Goal: Transaction & Acquisition: Download file/media

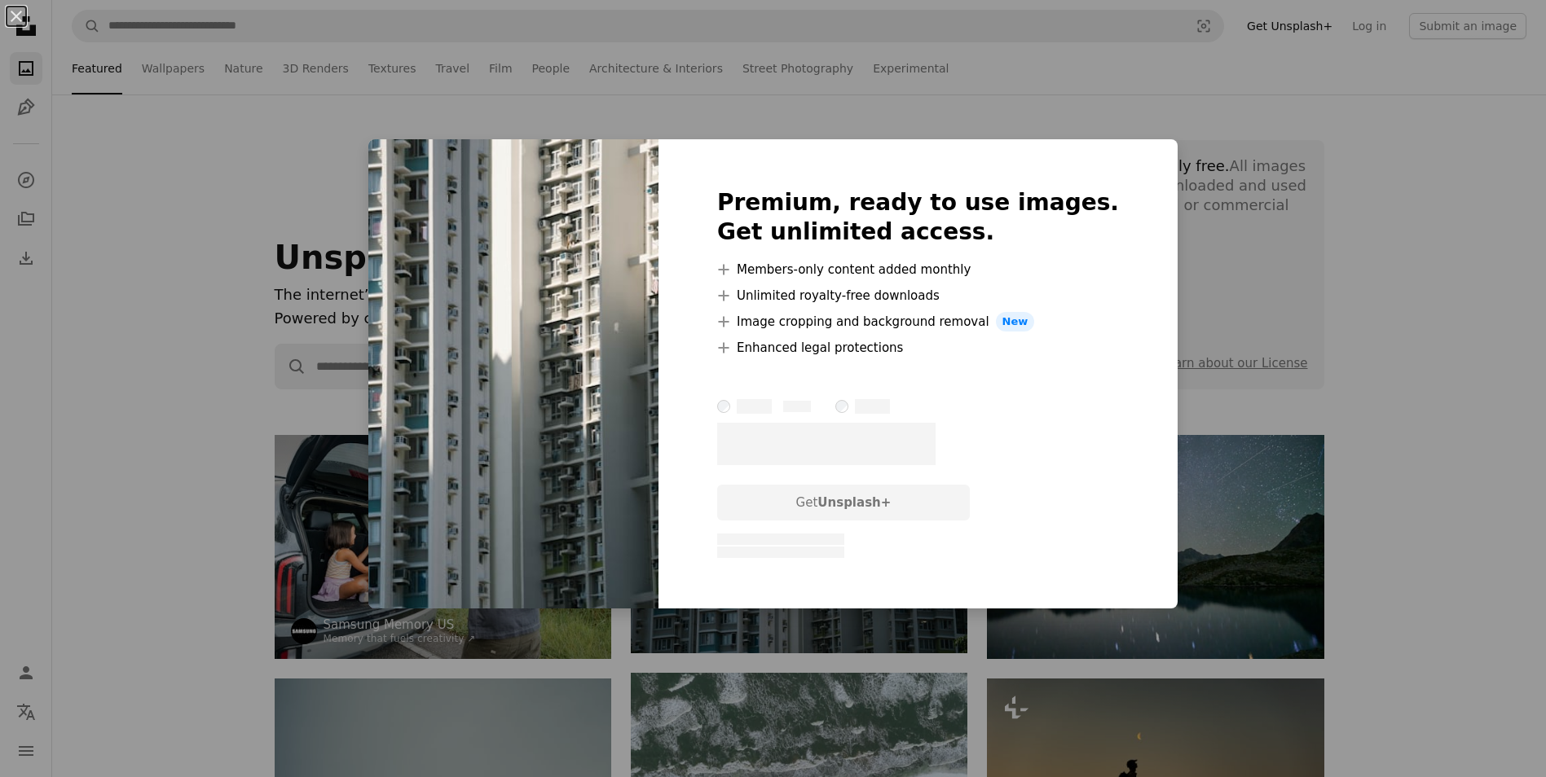
scroll to position [244, 0]
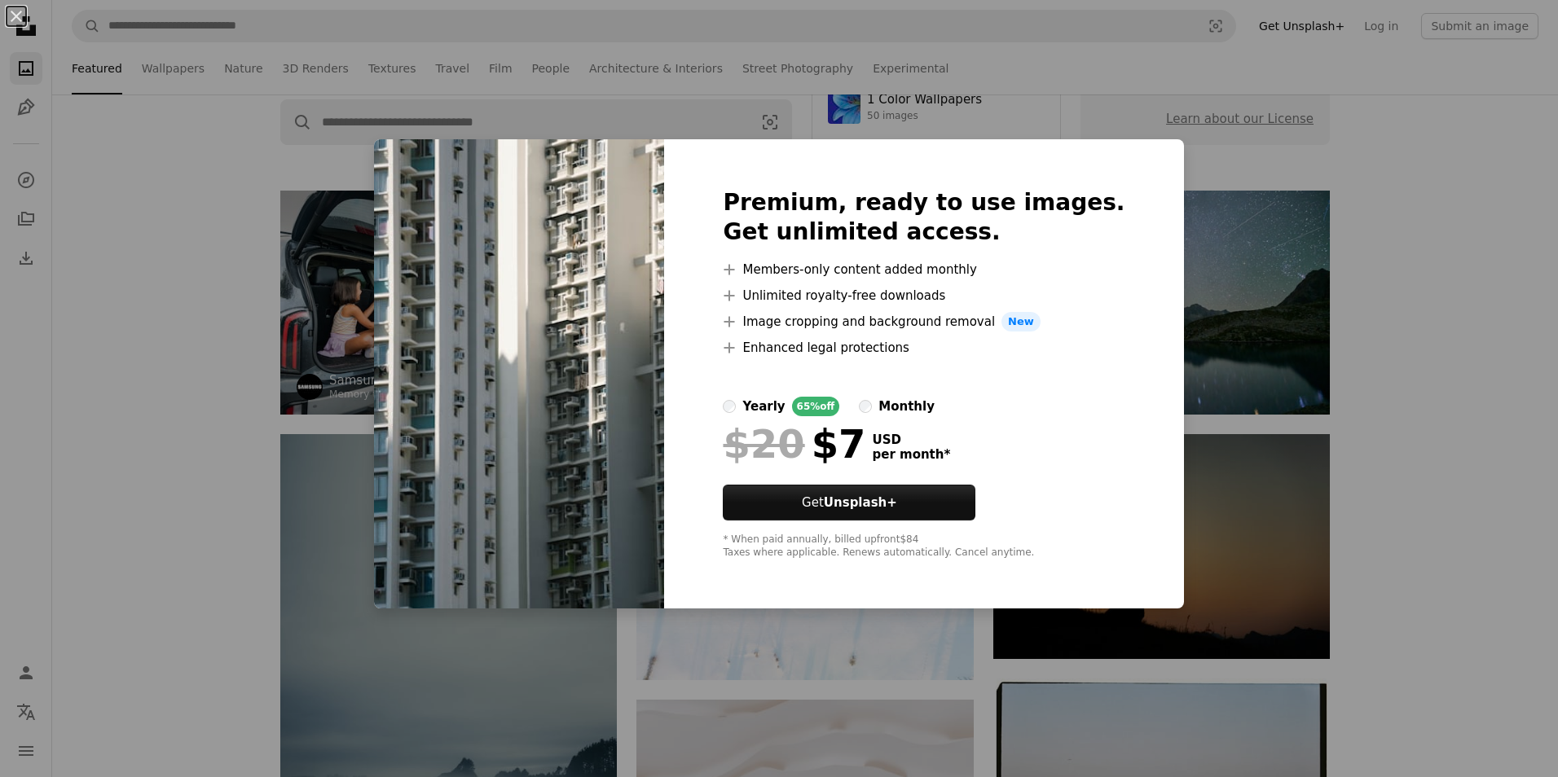
click at [1247, 271] on div "An X shape Premium, ready to use images. Get unlimited access. A plus sign Memb…" at bounding box center [779, 388] width 1558 height 777
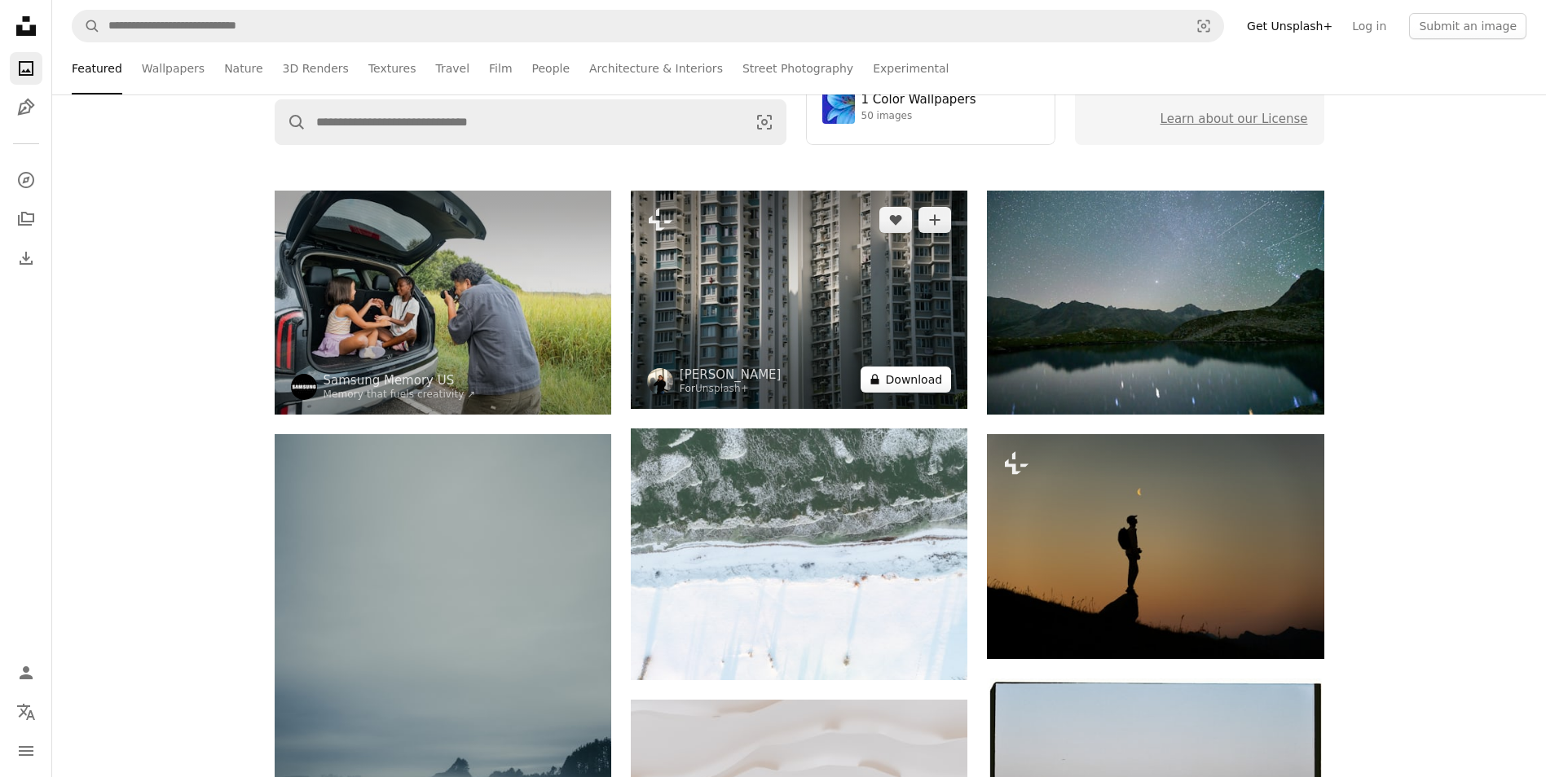
click at [916, 389] on button "A lock Download" at bounding box center [906, 380] width 91 height 26
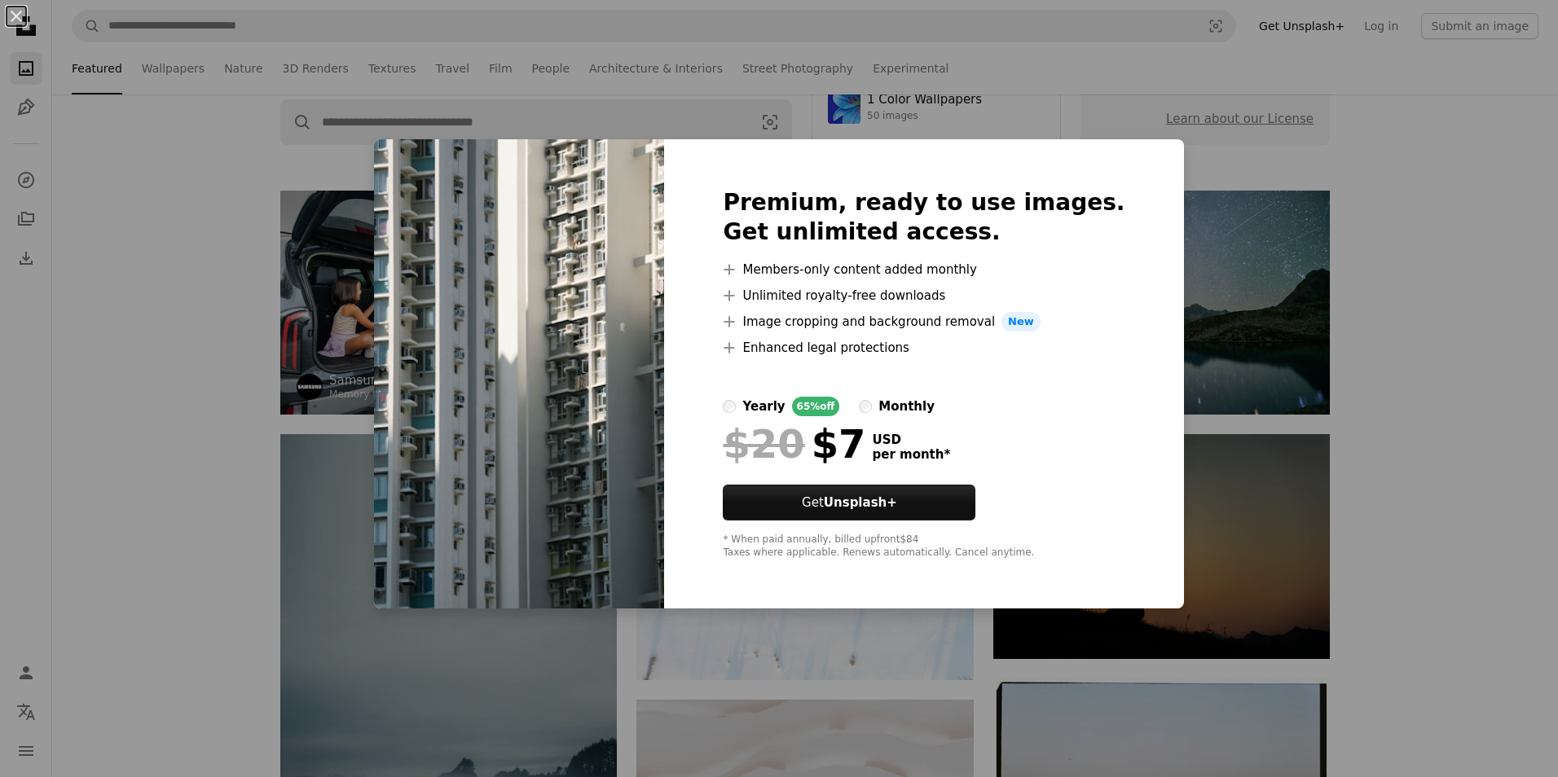
click at [1293, 391] on div "An X shape Premium, ready to use images. Get unlimited access. A plus sign Memb…" at bounding box center [779, 388] width 1558 height 777
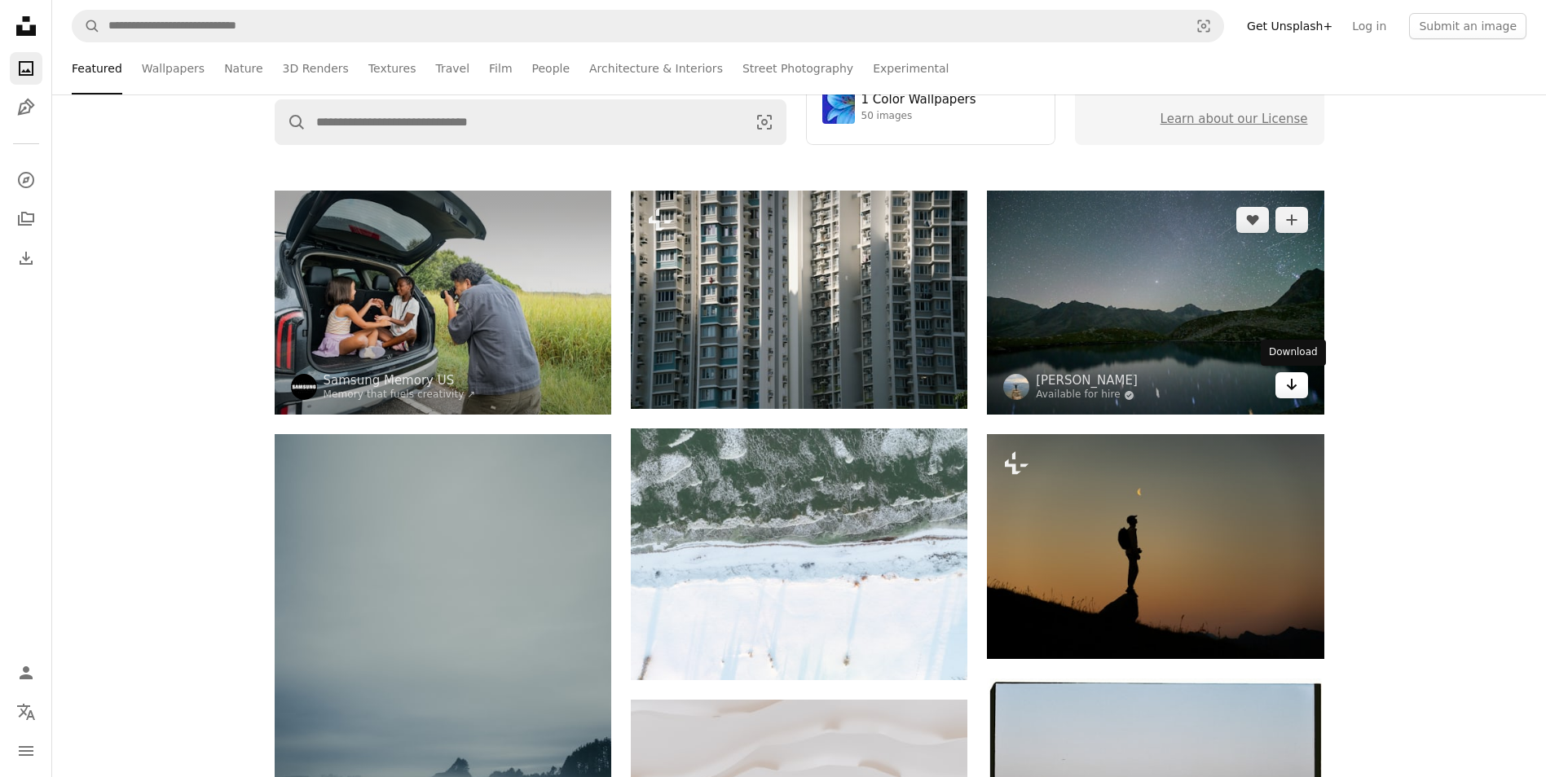
click at [1304, 394] on link "Arrow pointing down" at bounding box center [1291, 385] width 33 height 26
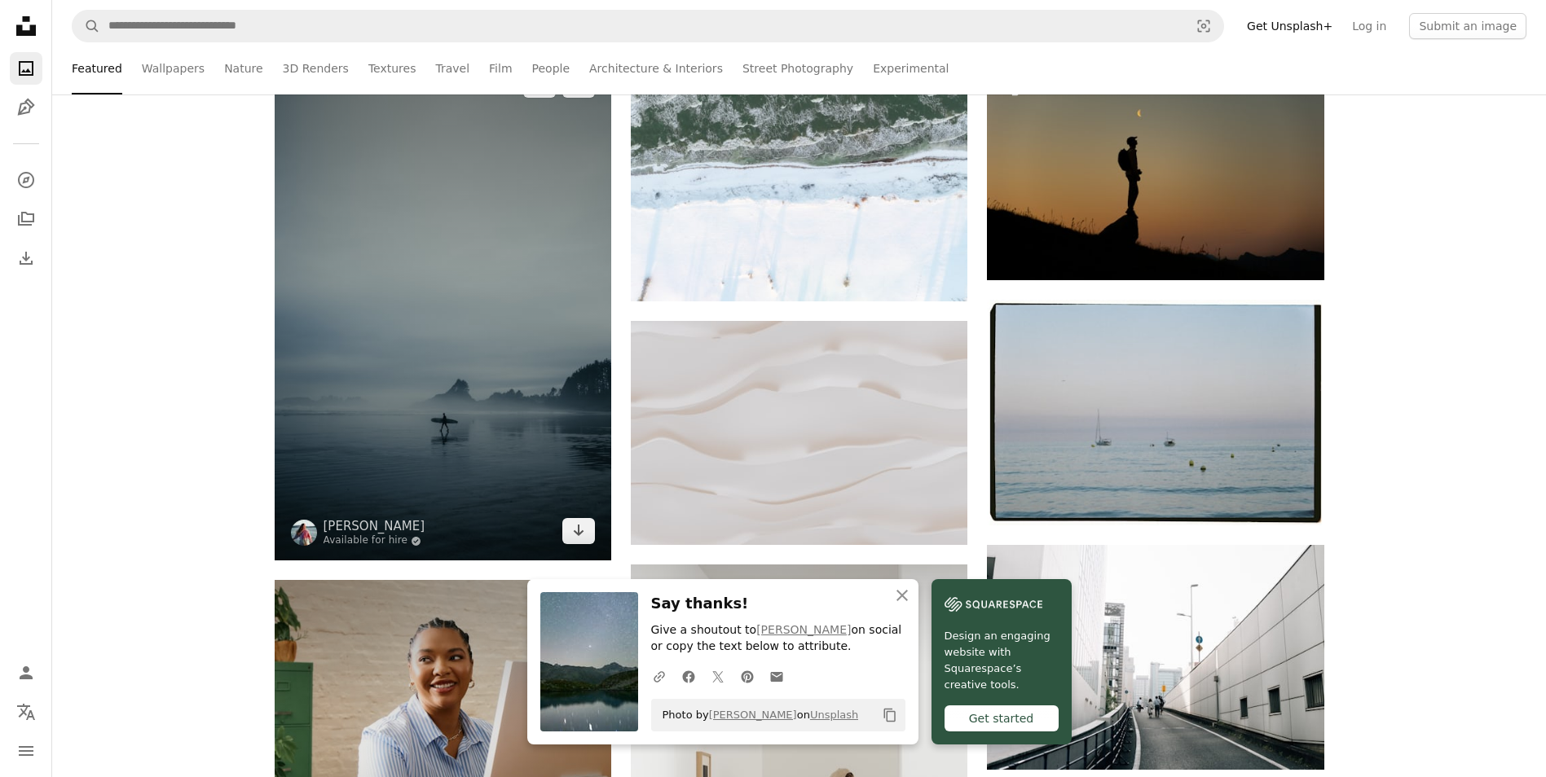
scroll to position [652, 0]
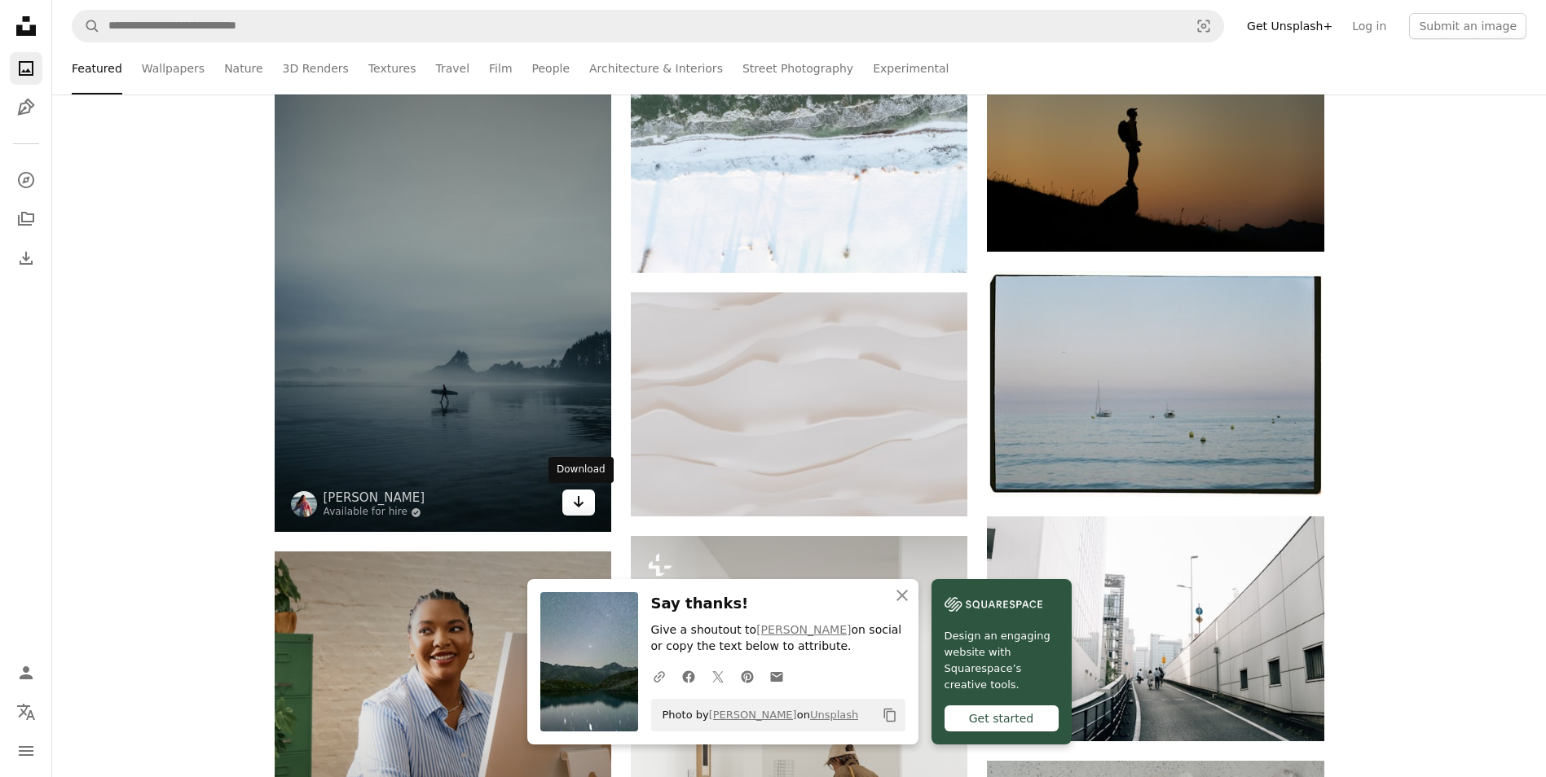
click at [584, 506] on icon "Arrow pointing down" at bounding box center [578, 502] width 13 height 20
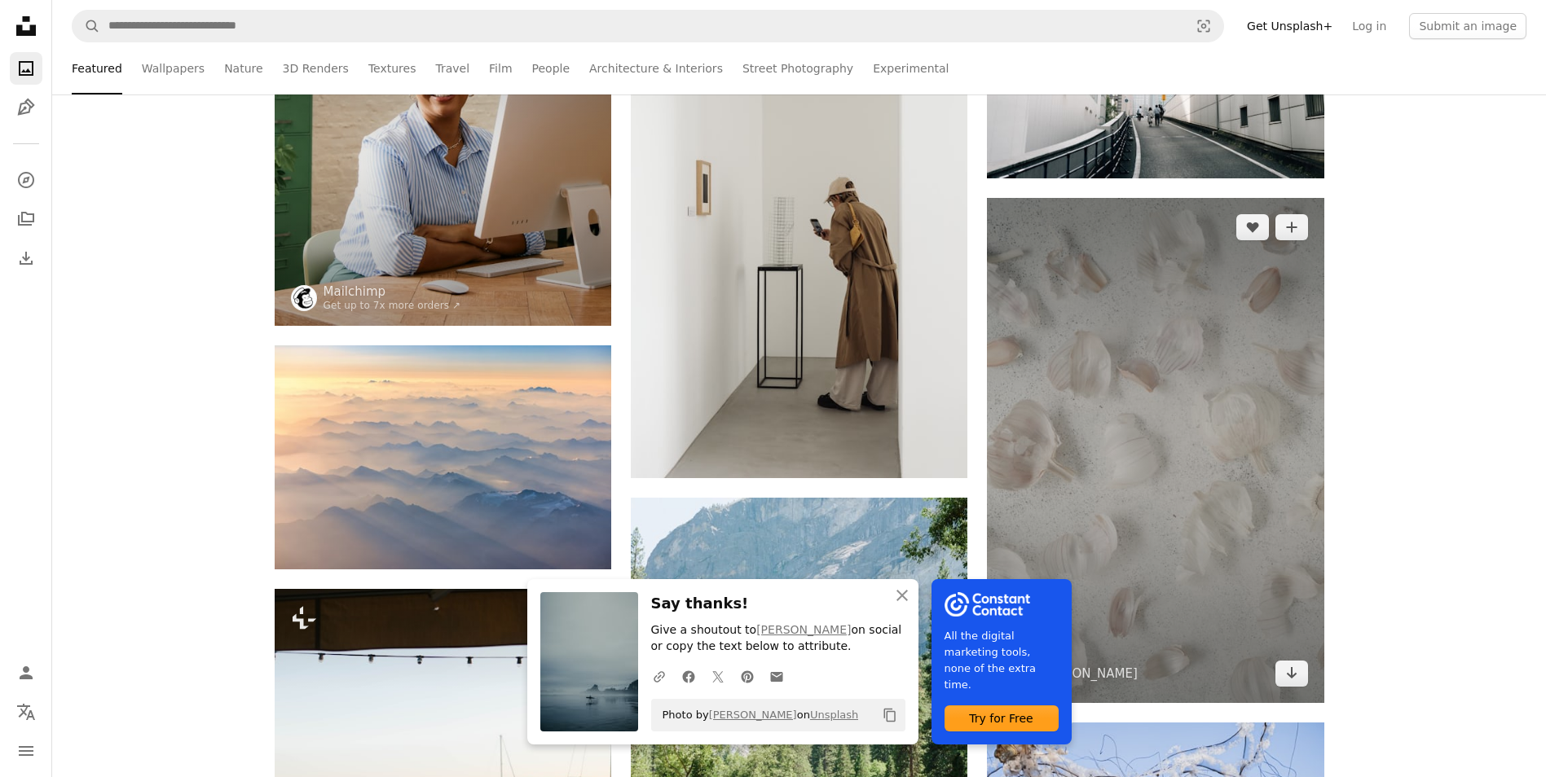
scroll to position [1222, 0]
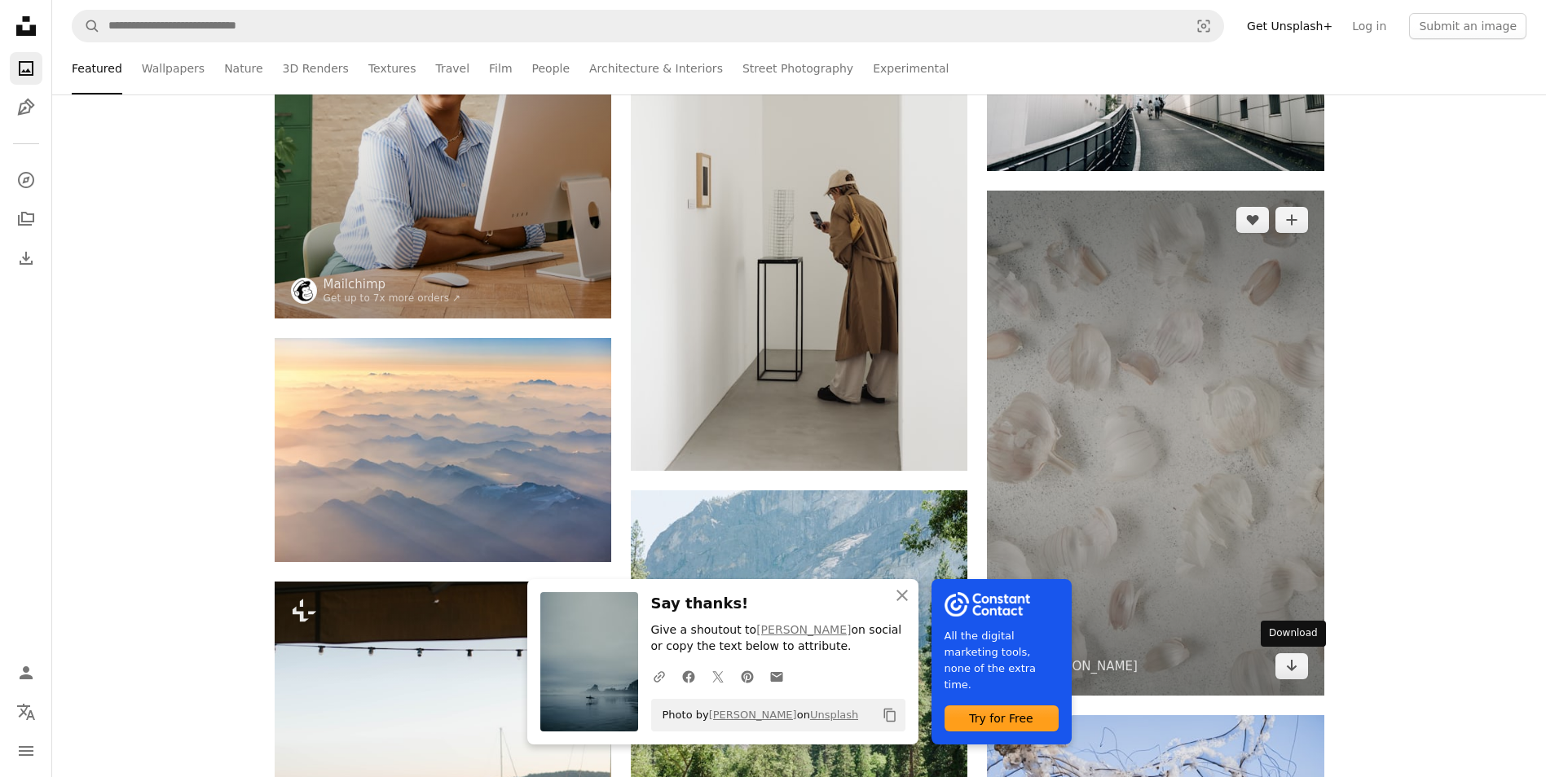
drag, startPoint x: 1284, startPoint y: 677, endPoint x: 1268, endPoint y: 660, distance: 23.6
click at [1284, 677] on link "Arrow pointing down" at bounding box center [1291, 667] width 33 height 26
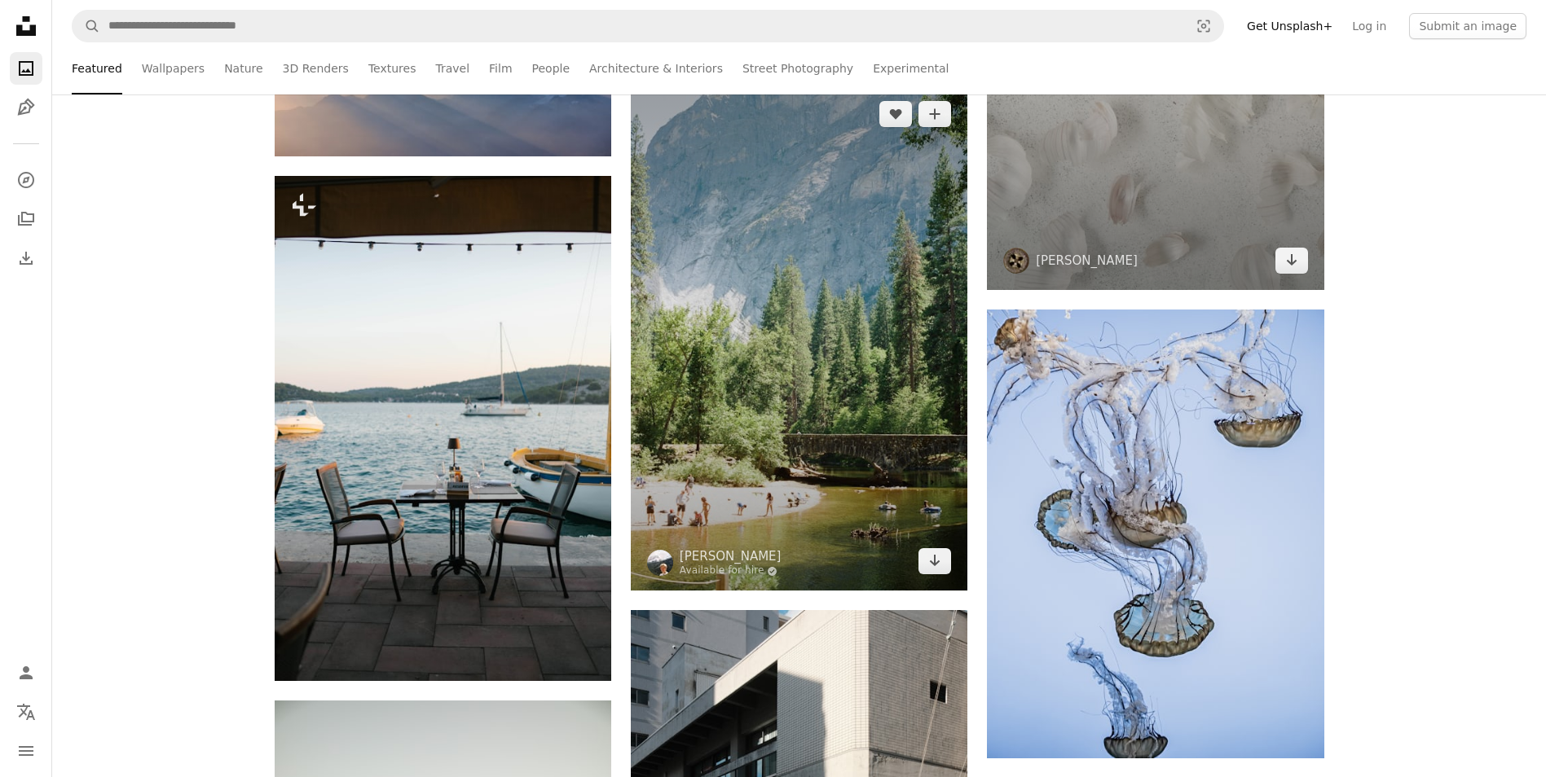
scroll to position [1630, 0]
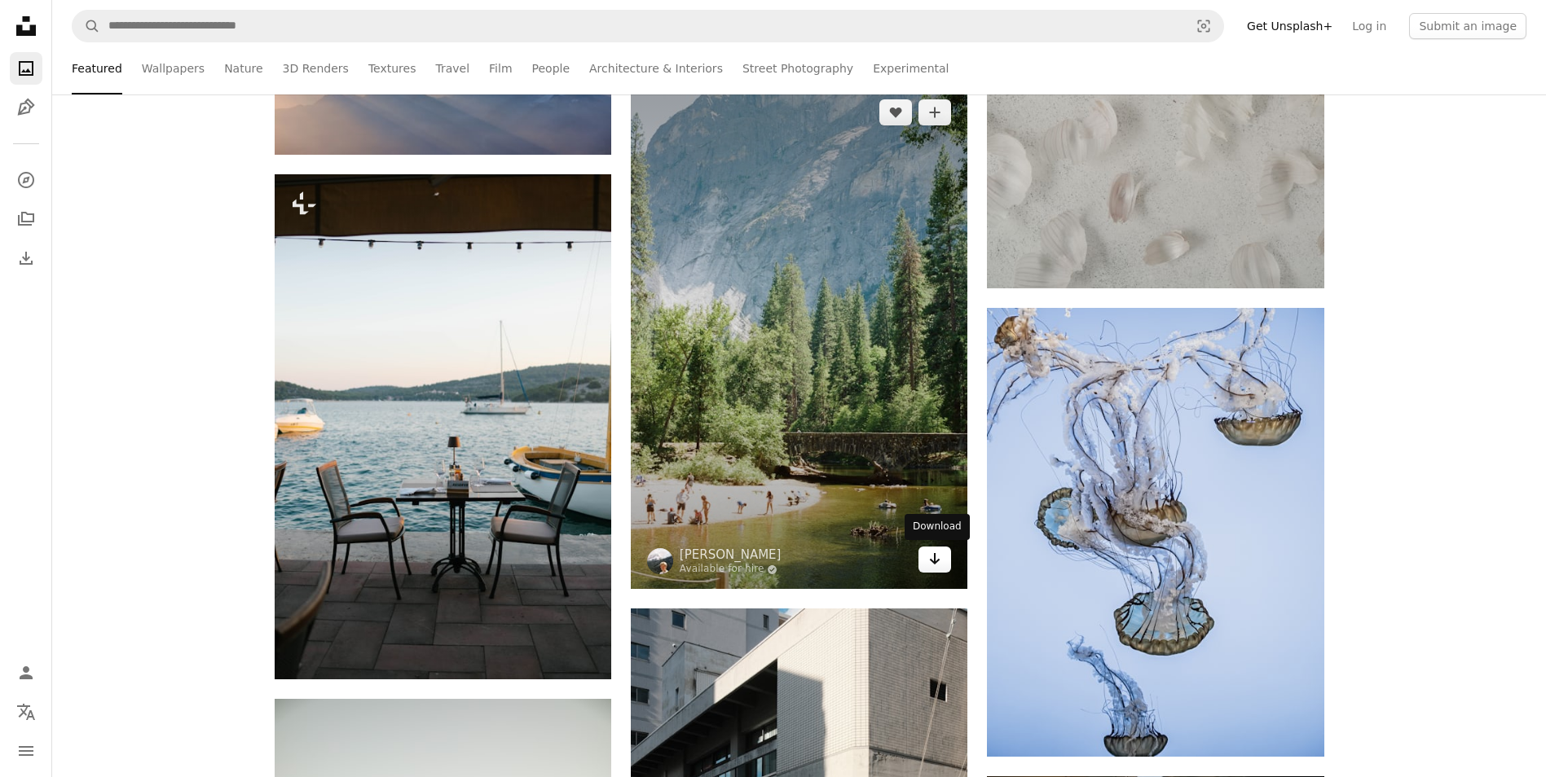
click at [946, 555] on link "Arrow pointing down" at bounding box center [934, 560] width 33 height 26
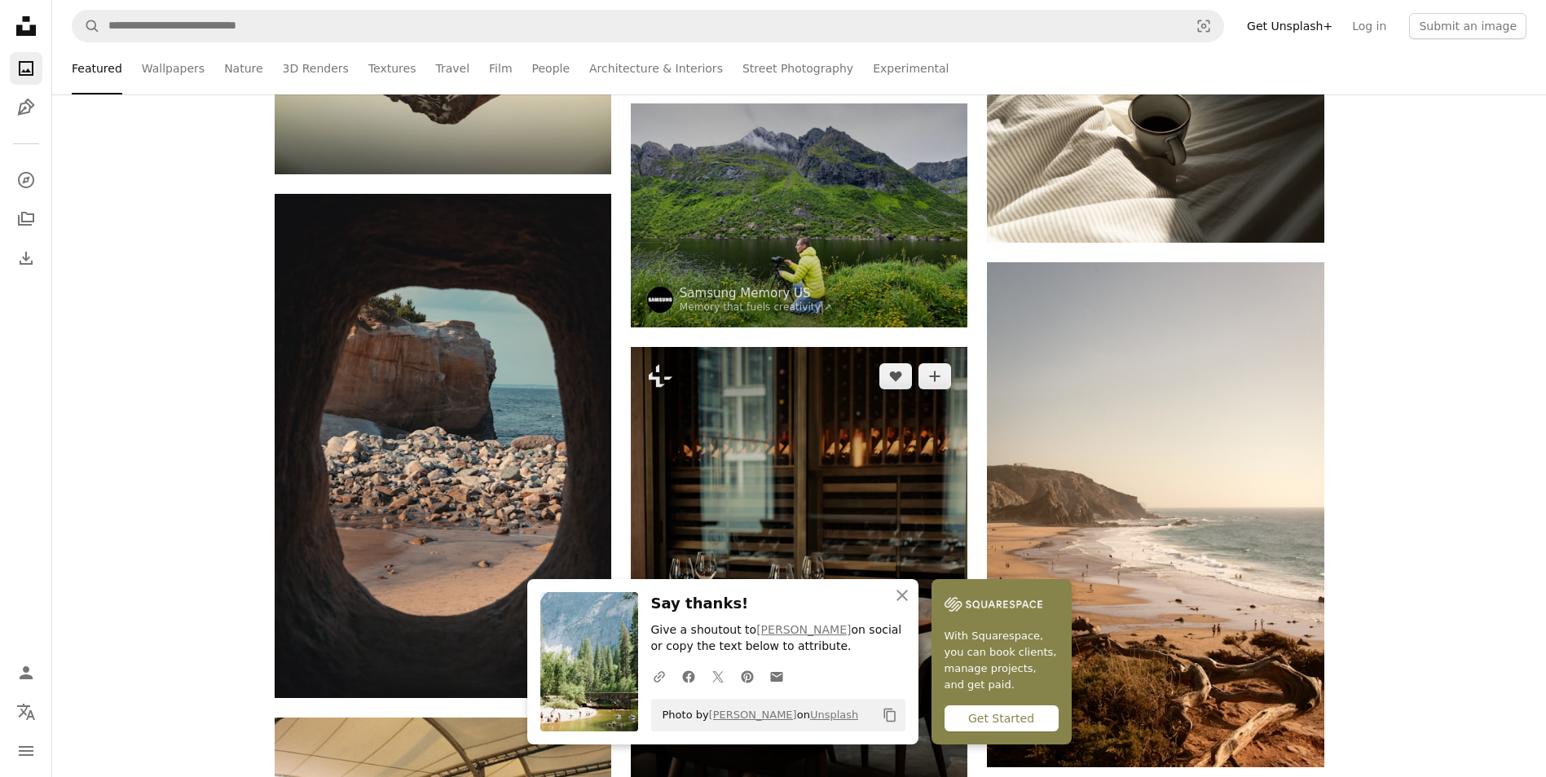
scroll to position [2689, 0]
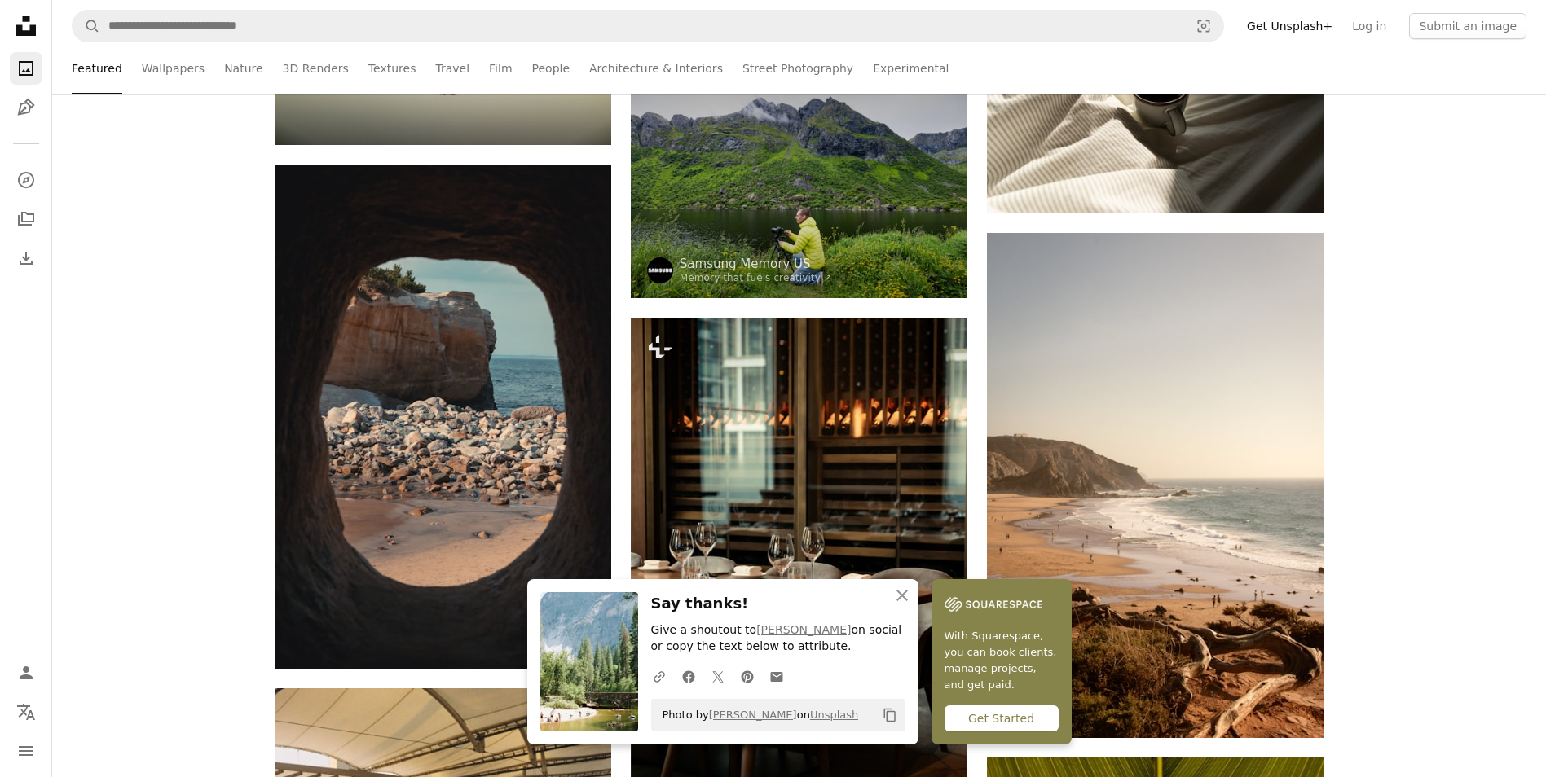
drag, startPoint x: 1103, startPoint y: 55, endPoint x: 1140, endPoint y: 86, distance: 48.6
click at [1103, 55] on ul "Featured Wallpapers Nature 3D Renders Textures Travel Film People Architecture …" at bounding box center [834, 68] width 1385 height 52
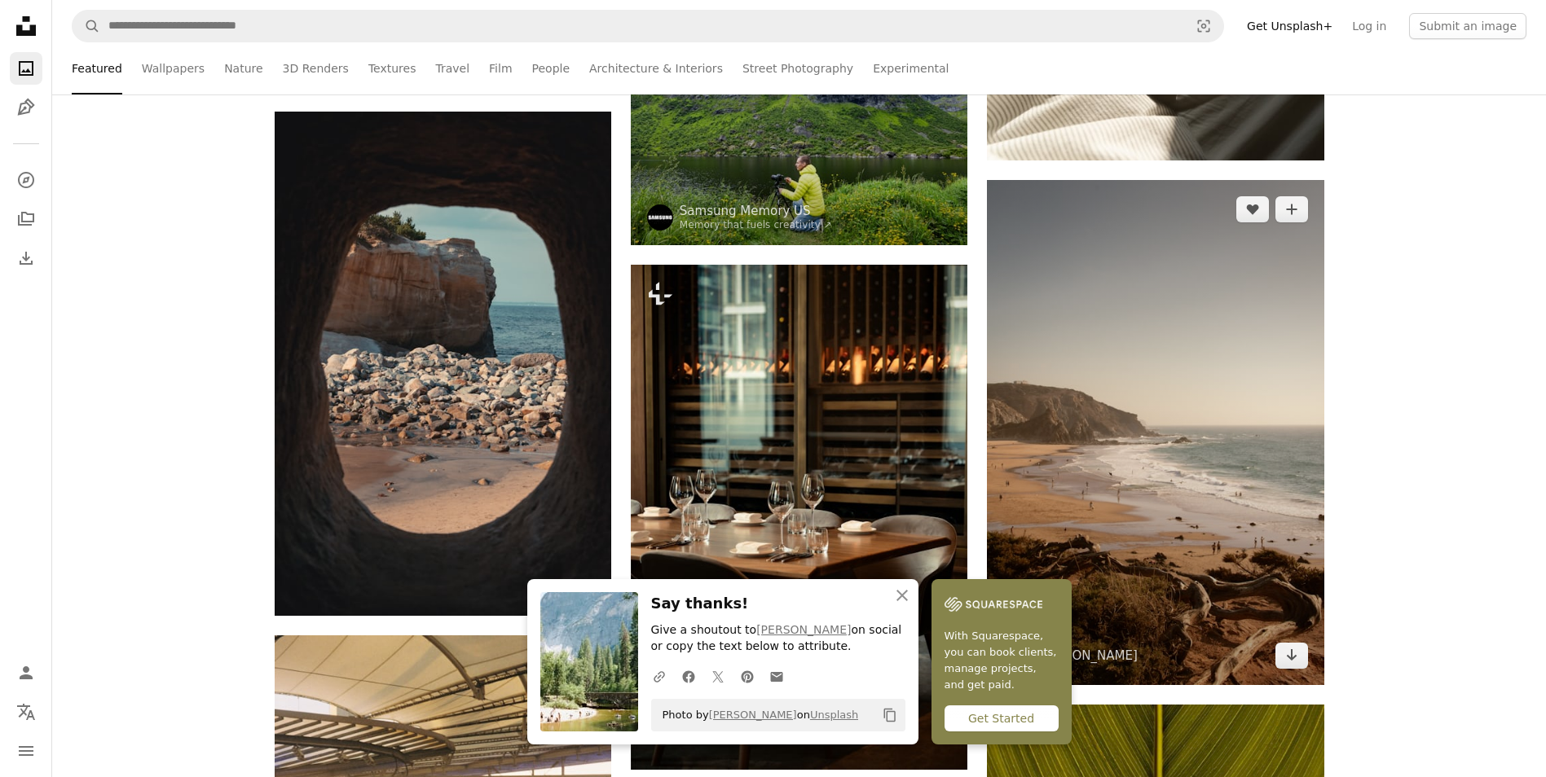
scroll to position [2771, 0]
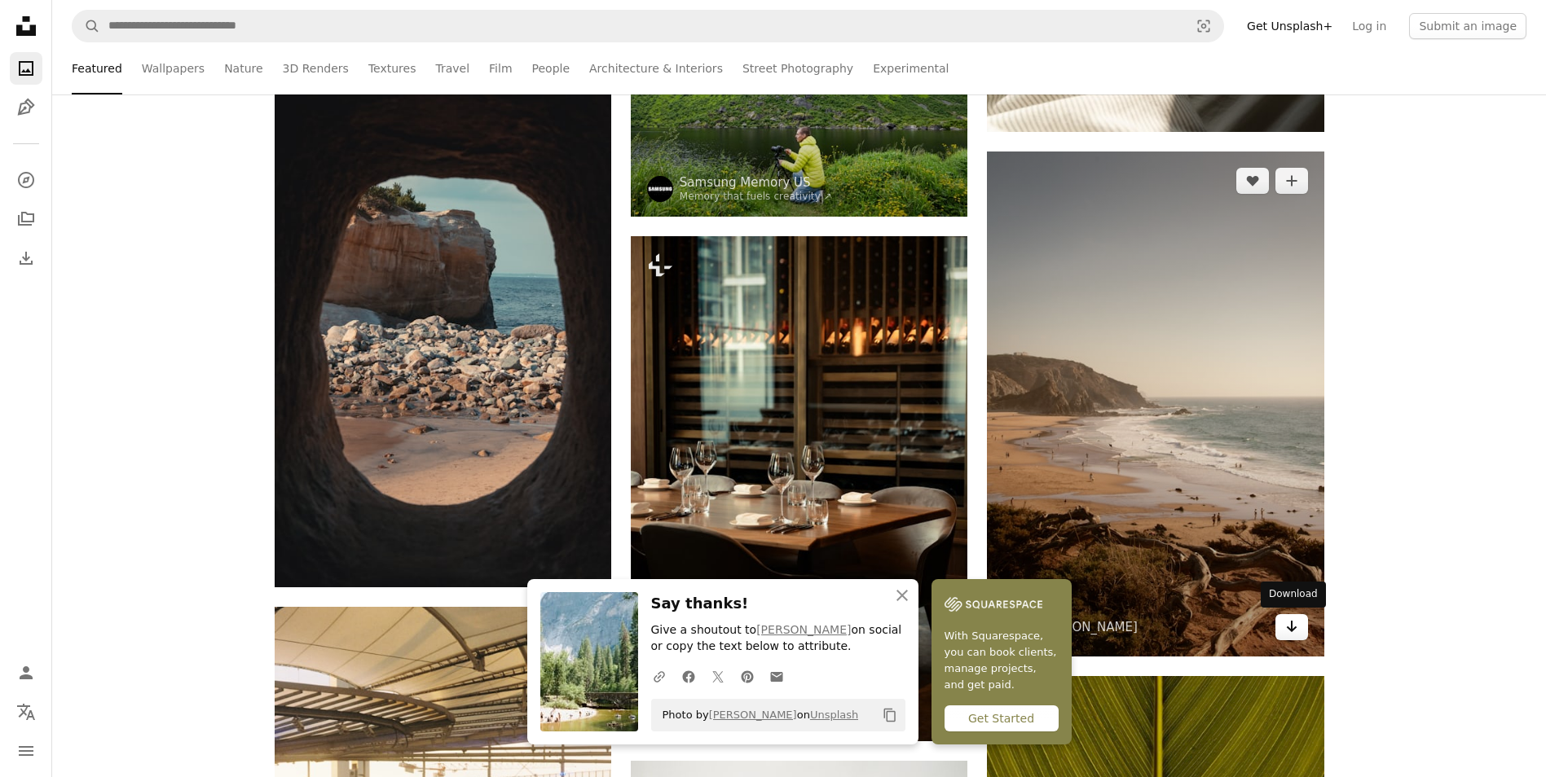
click at [1296, 636] on icon "Arrow pointing down" at bounding box center [1291, 627] width 13 height 20
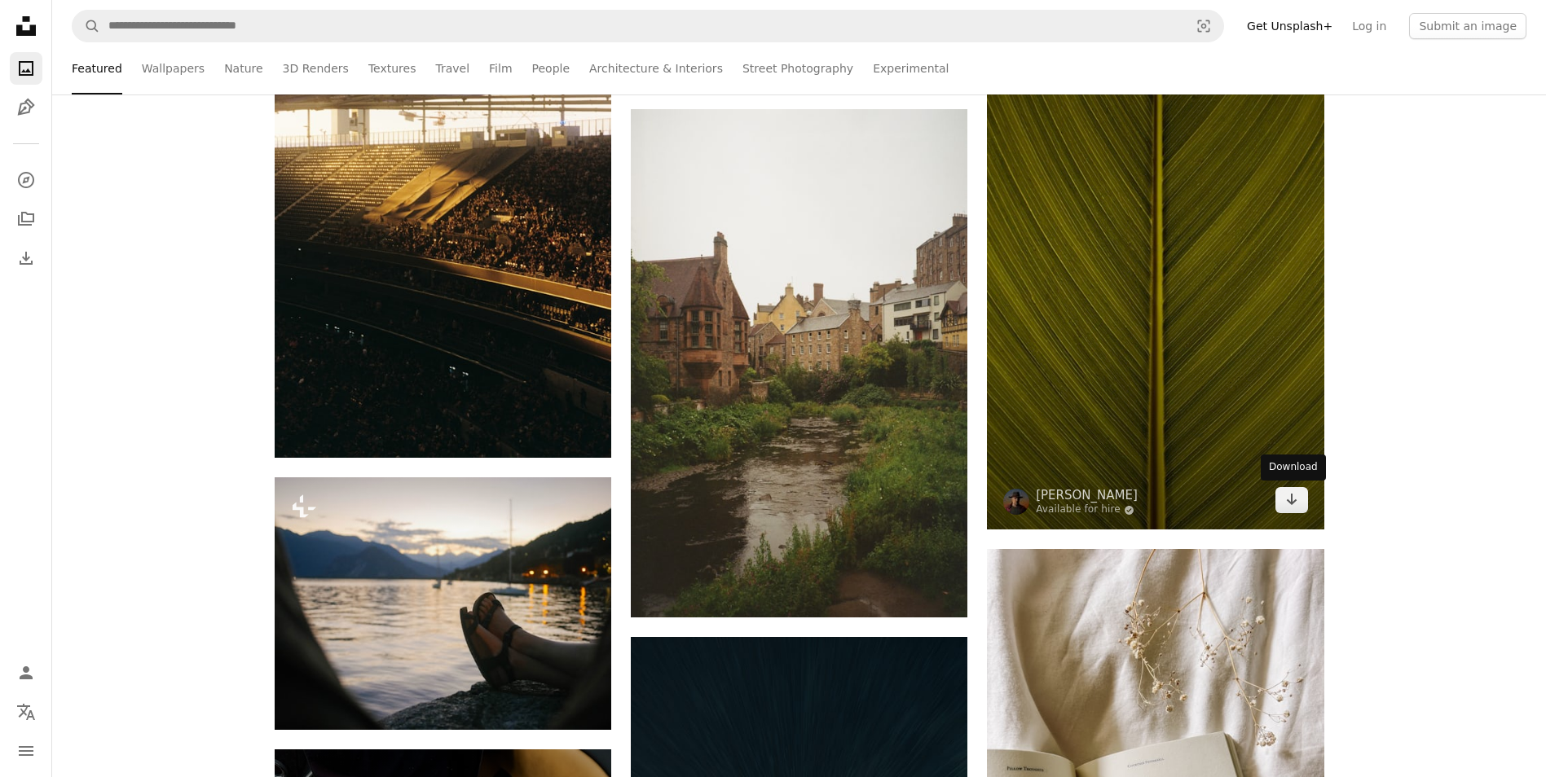
drag, startPoint x: 1284, startPoint y: 505, endPoint x: 1171, endPoint y: 521, distance: 114.3
click at [1285, 505] on icon "Arrow pointing down" at bounding box center [1291, 500] width 13 height 20
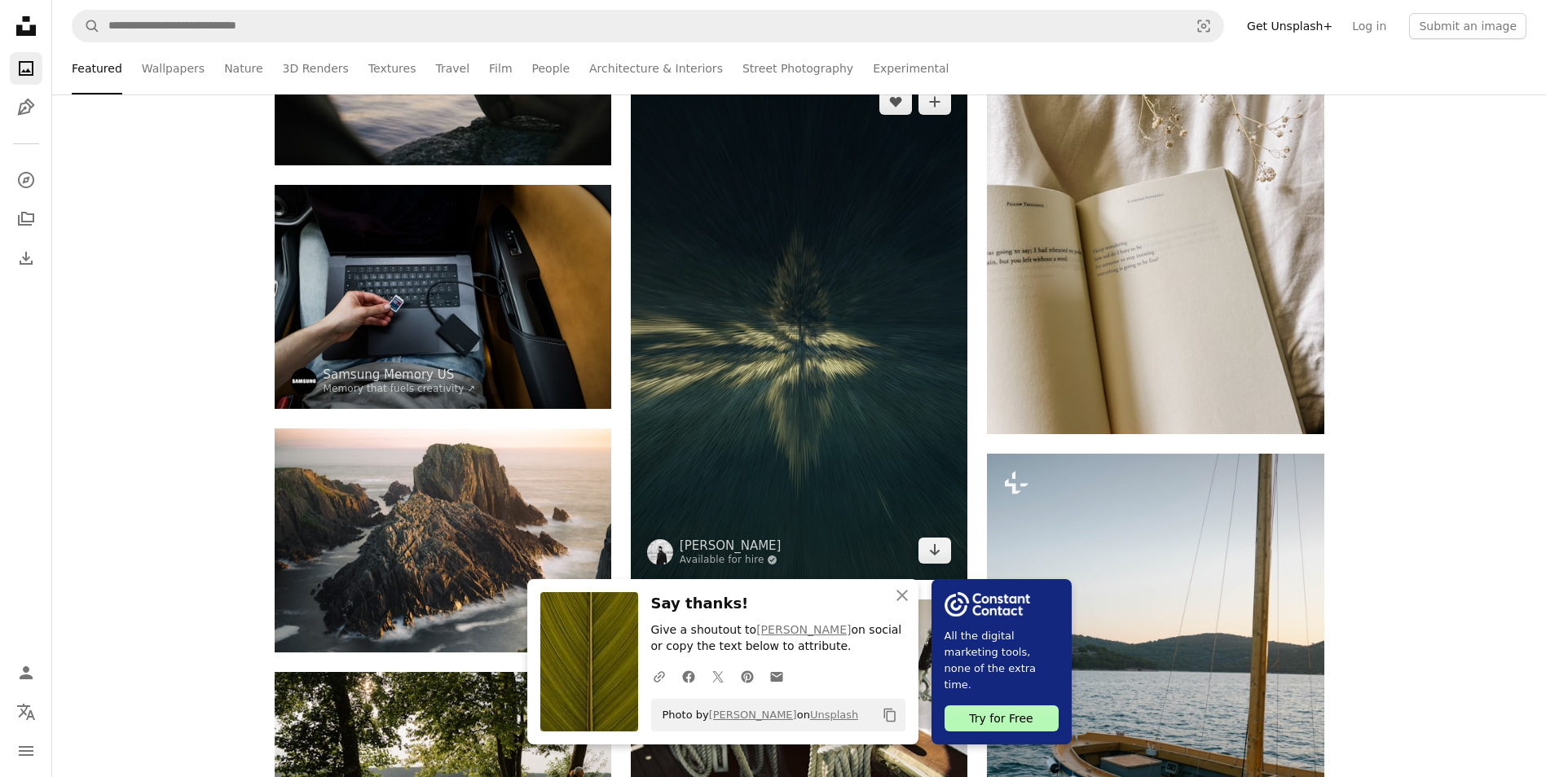
scroll to position [3993, 0]
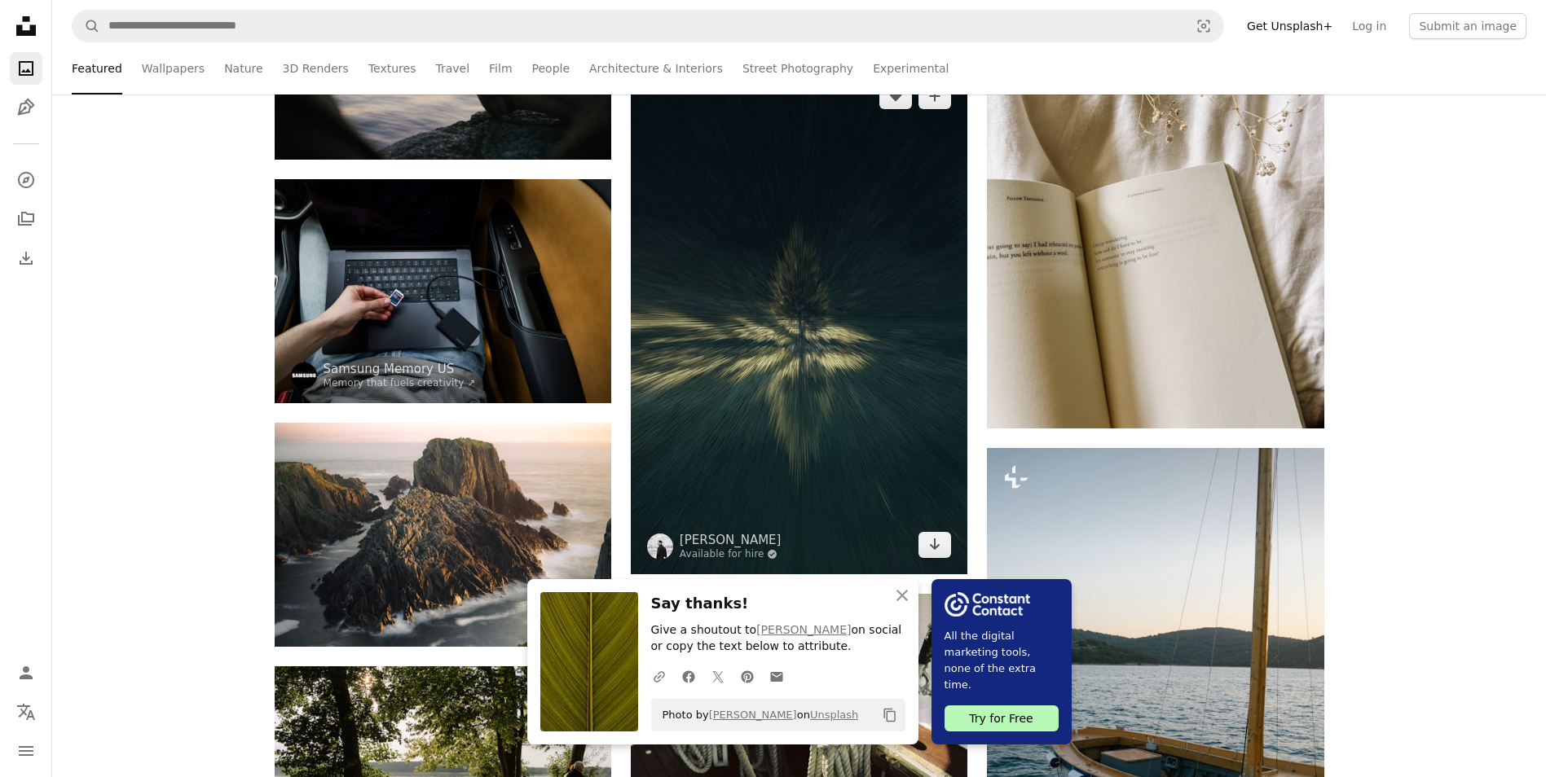
click at [940, 560] on img at bounding box center [799, 321] width 337 height 508
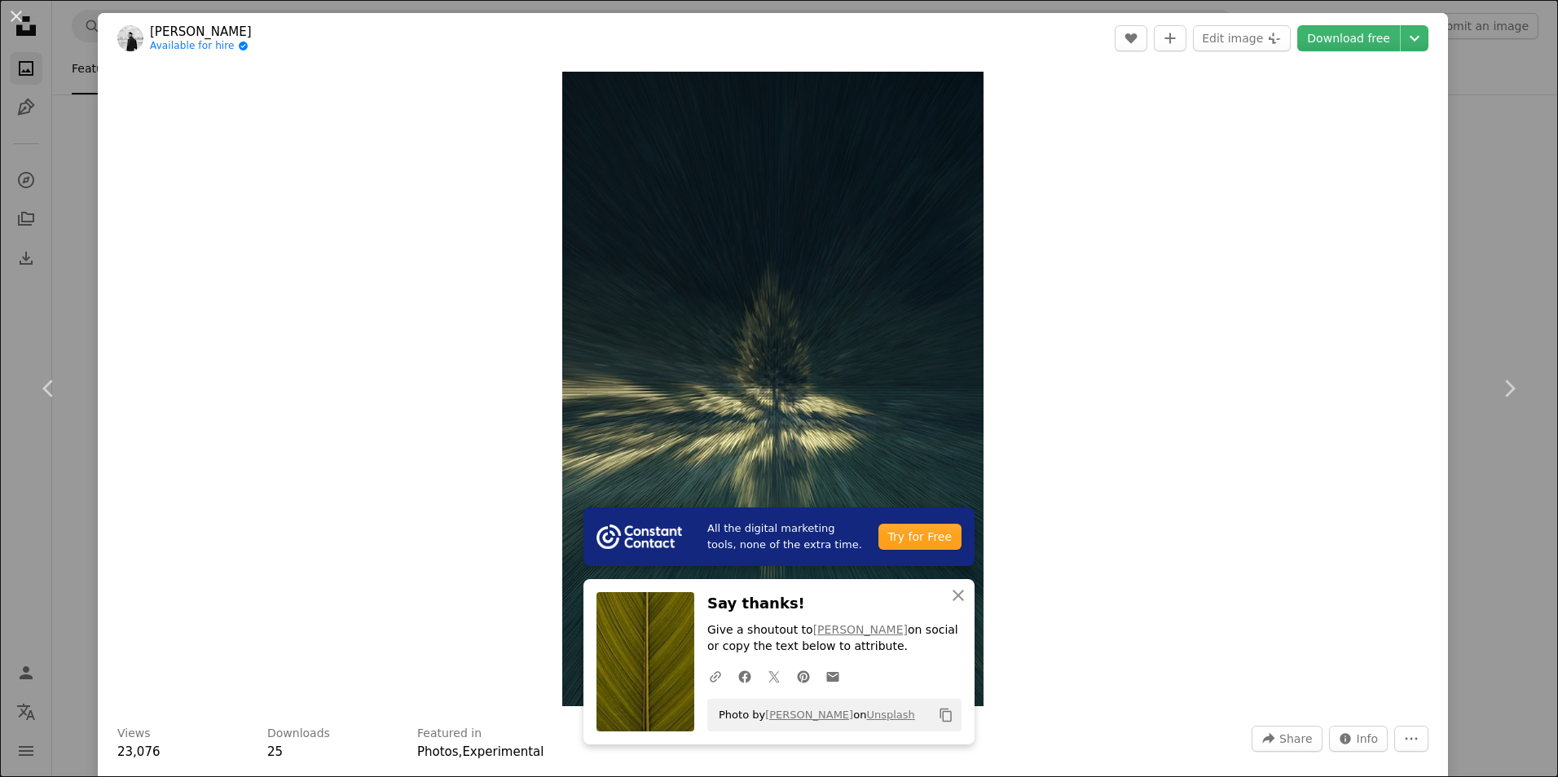
click at [1505, 99] on div "An X shape Chevron left Chevron right All the digital marketing tools, none of …" at bounding box center [779, 388] width 1558 height 777
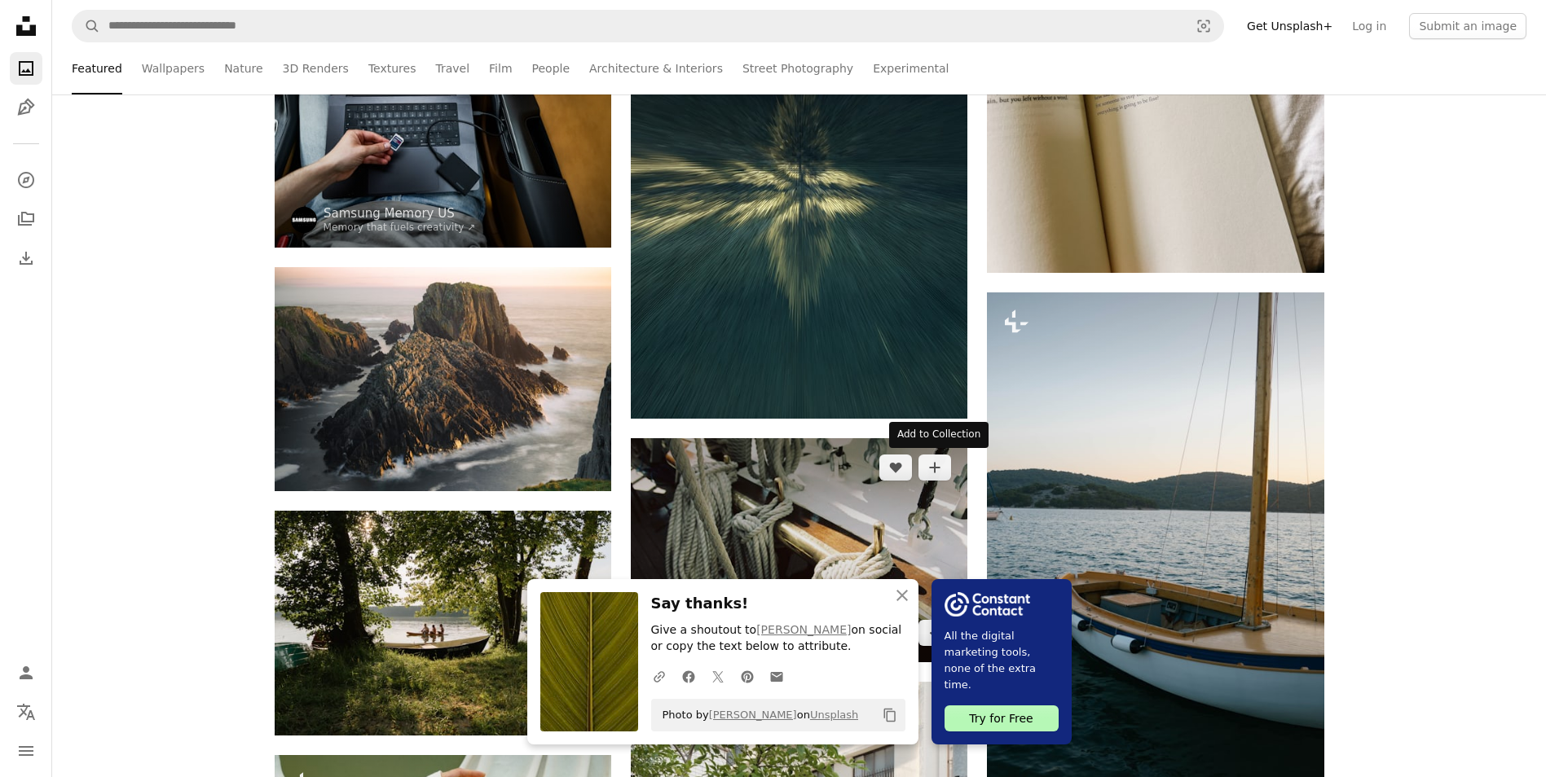
scroll to position [4156, 0]
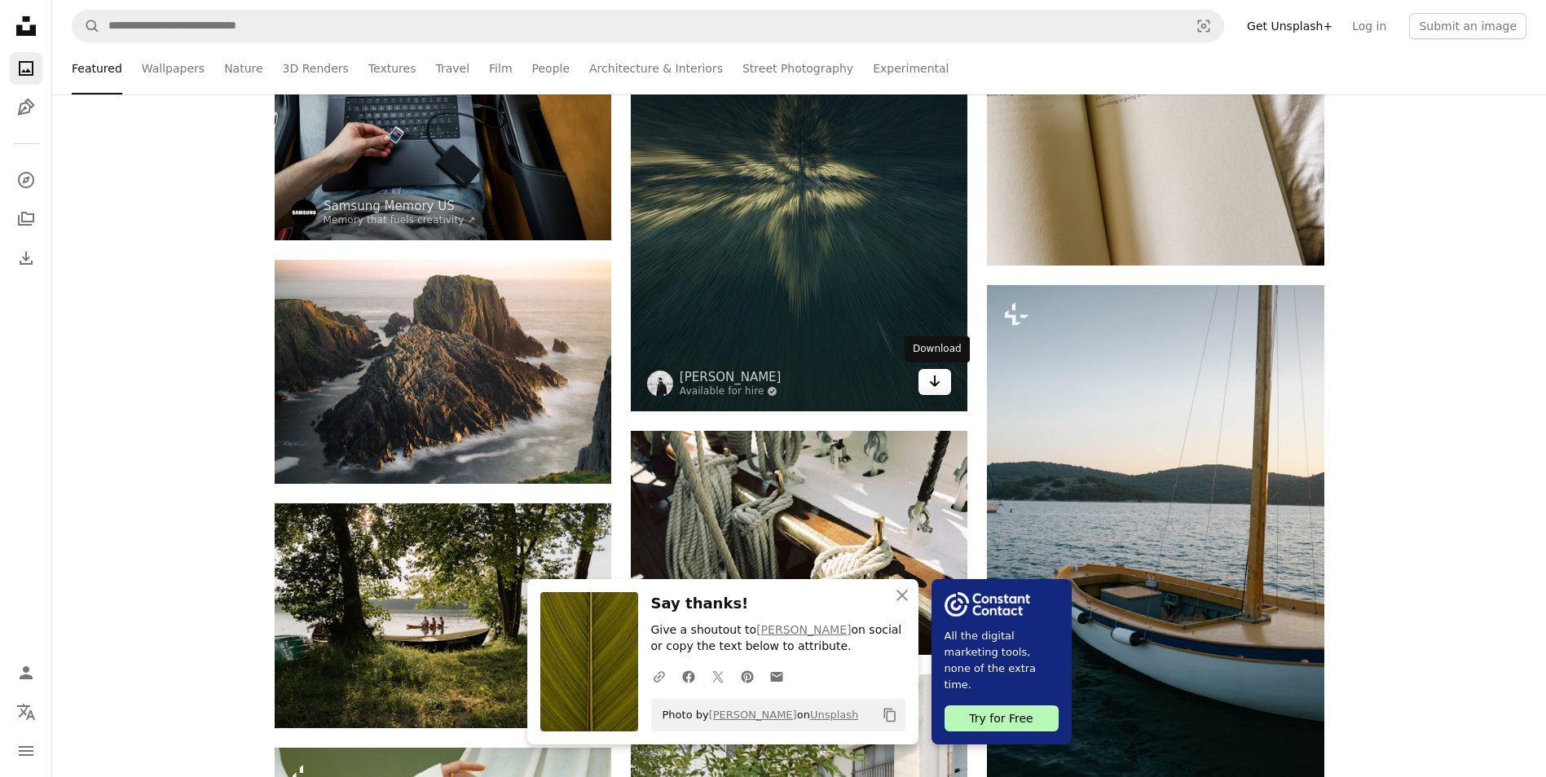
click at [940, 392] on link "Arrow pointing down" at bounding box center [934, 382] width 33 height 26
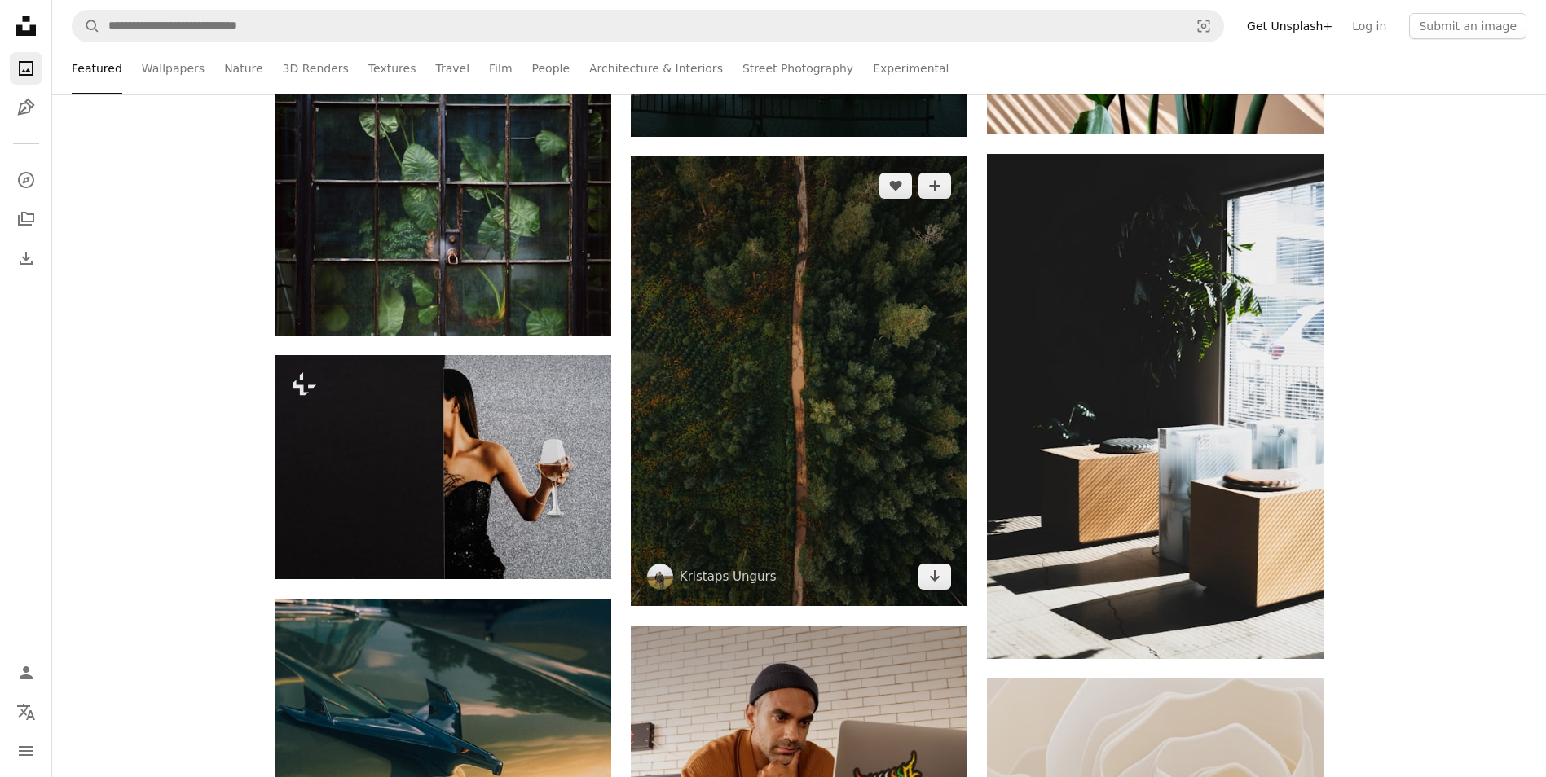
scroll to position [7498, 0]
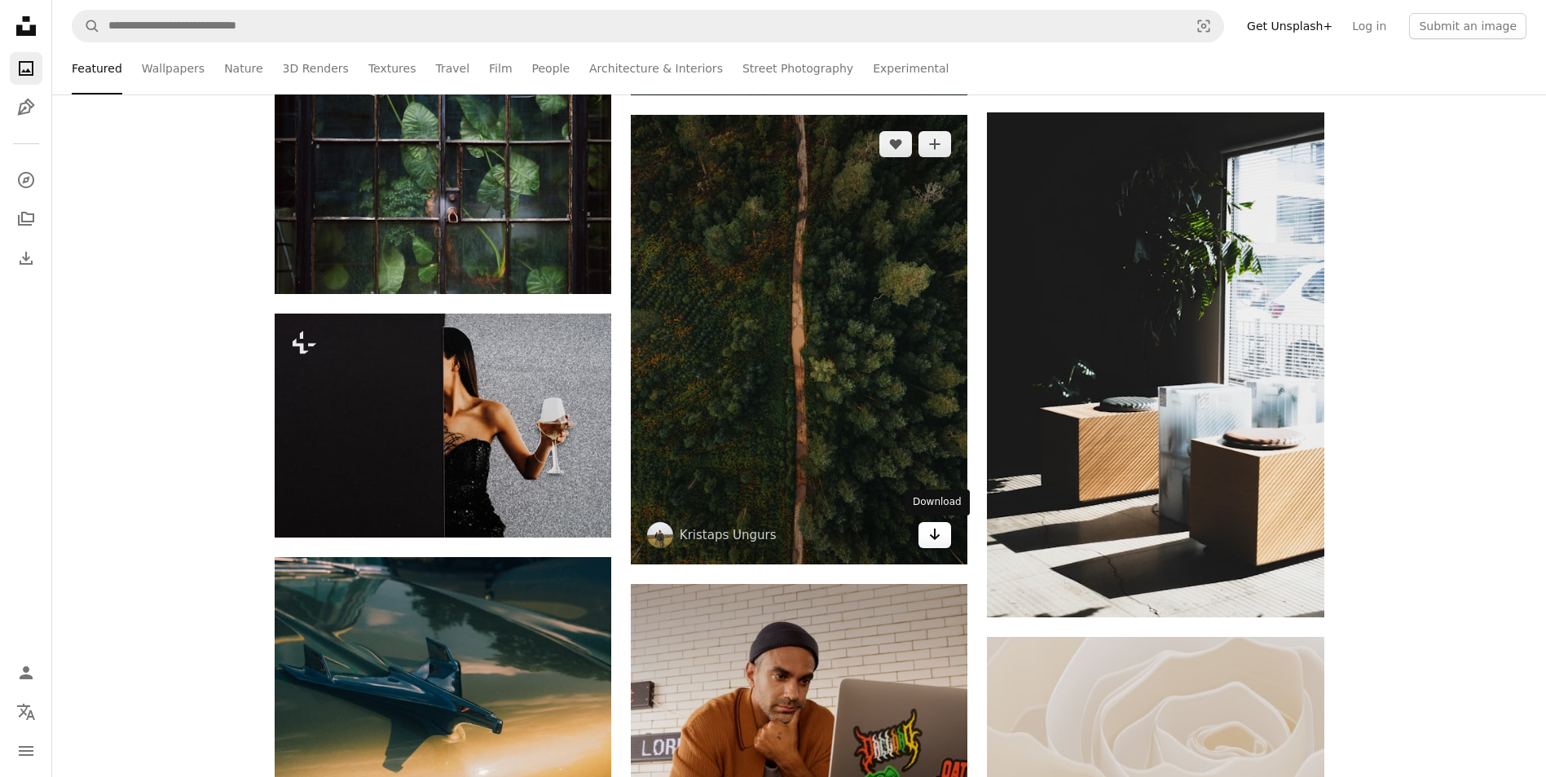
click at [936, 530] on icon "Arrow pointing down" at bounding box center [934, 535] width 13 height 20
